Goal: Browse casually

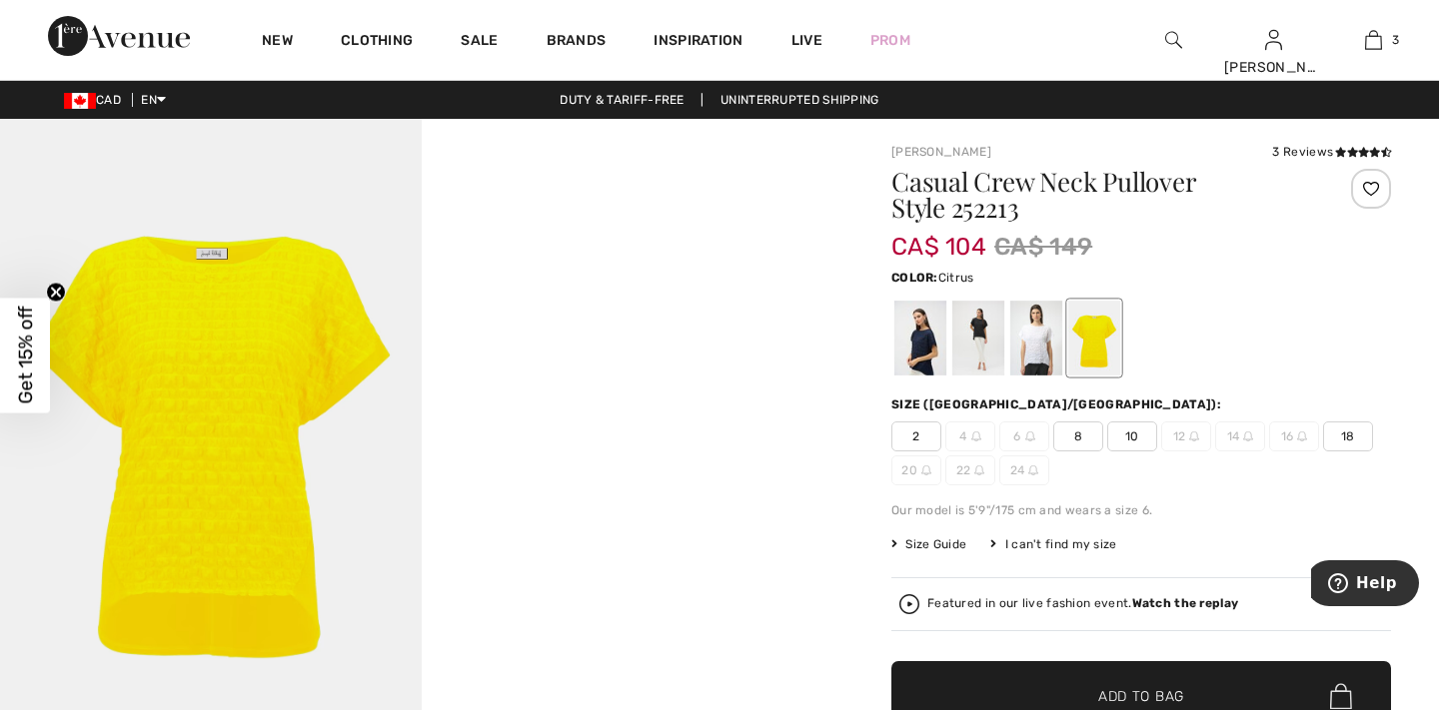
click at [541, 330] on video "Your browser does not support the video tag." at bounding box center [633, 224] width 422 height 211
